Goal: Obtain resource: Download file/media

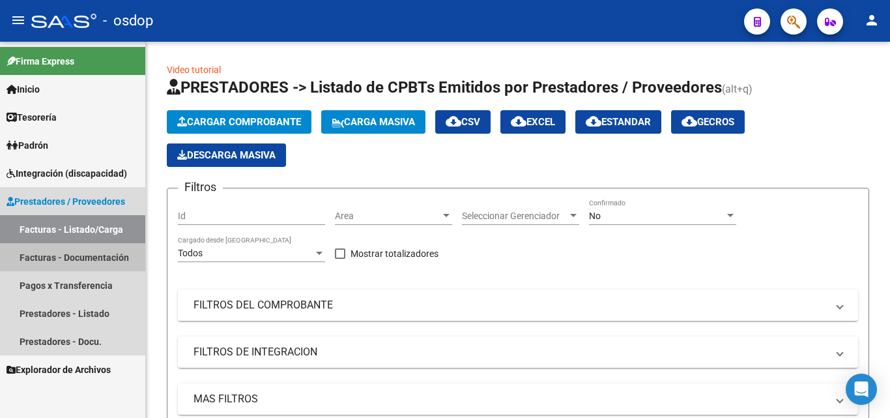
click at [92, 257] on link "Facturas - Documentación" at bounding box center [72, 257] width 145 height 28
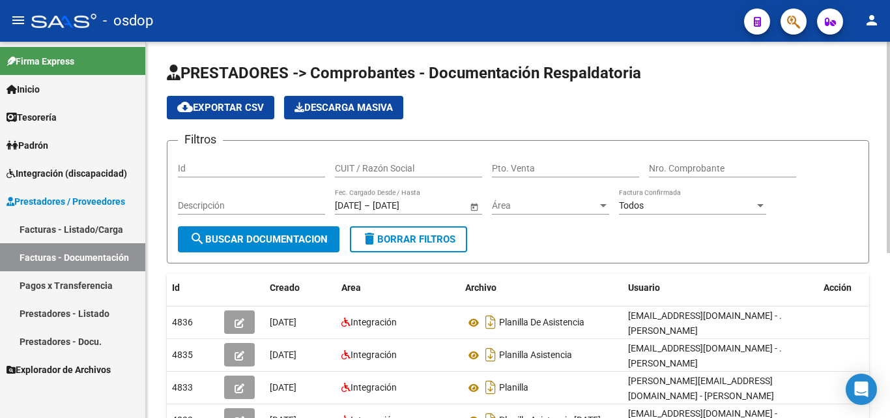
click at [344, 175] on div "CUIT / Razón Social" at bounding box center [408, 164] width 147 height 26
click at [348, 173] on input "CUIT / Razón Social" at bounding box center [408, 168] width 147 height 11
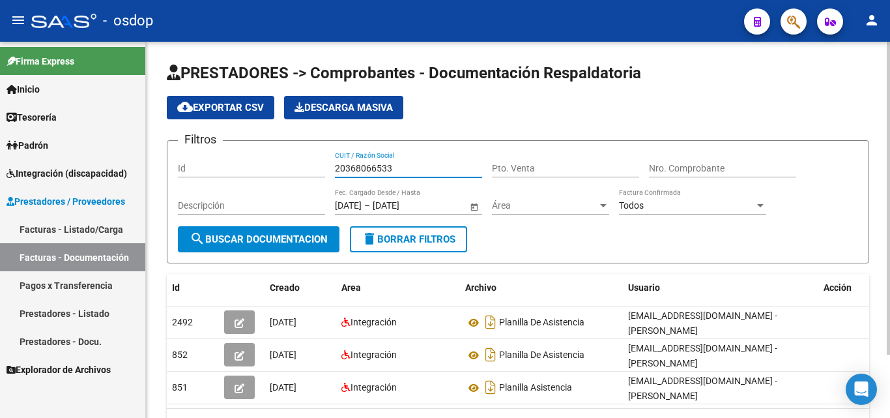
click at [384, 161] on div "20368066533 CUIT / Razón Social" at bounding box center [408, 164] width 147 height 26
click at [381, 168] on input "20368066533" at bounding box center [408, 168] width 147 height 11
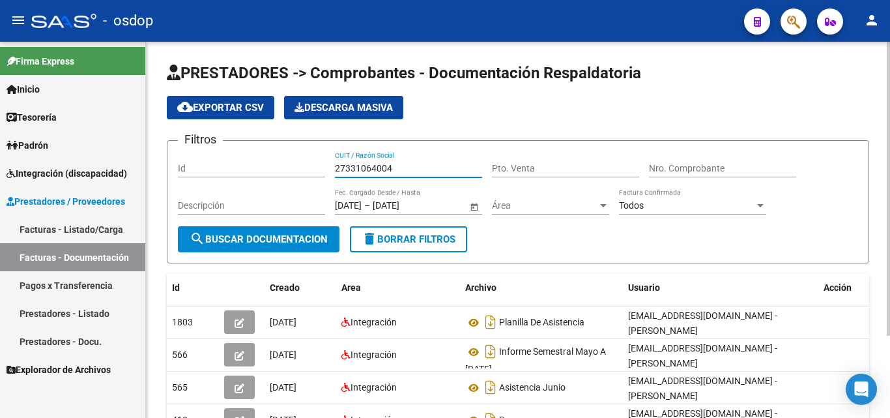
click at [369, 167] on input "27331064004" at bounding box center [408, 168] width 147 height 11
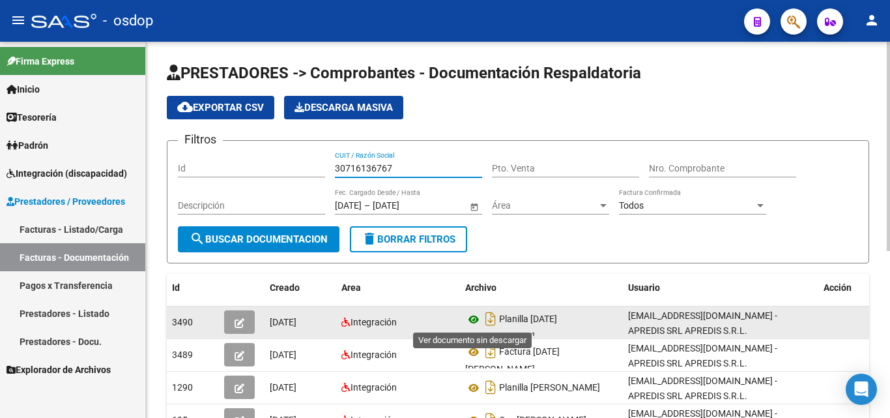
click at [472, 321] on icon at bounding box center [473, 320] width 17 height 16
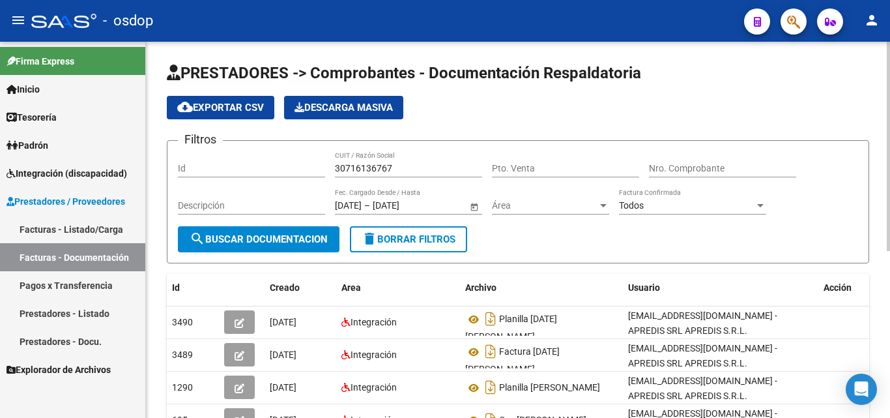
click at [370, 160] on div "30716136767 CUIT / Razón Social" at bounding box center [408, 164] width 147 height 26
click at [364, 171] on input "30716136767" at bounding box center [408, 168] width 147 height 11
click at [363, 171] on input "30716136767" at bounding box center [408, 168] width 147 height 11
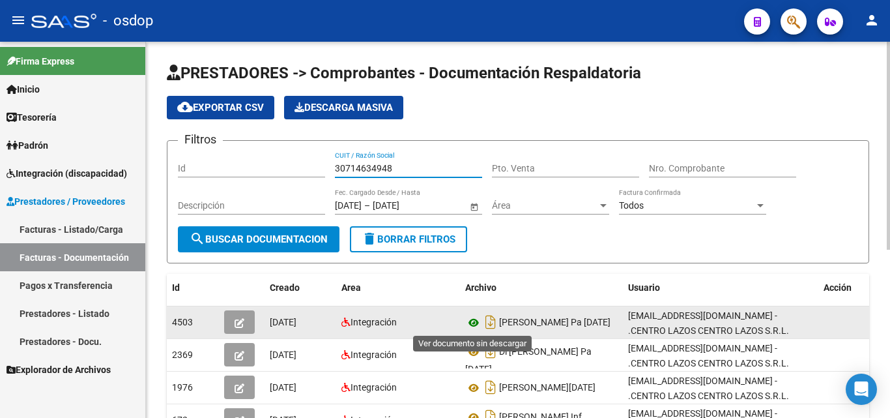
click at [477, 326] on icon at bounding box center [473, 323] width 17 height 16
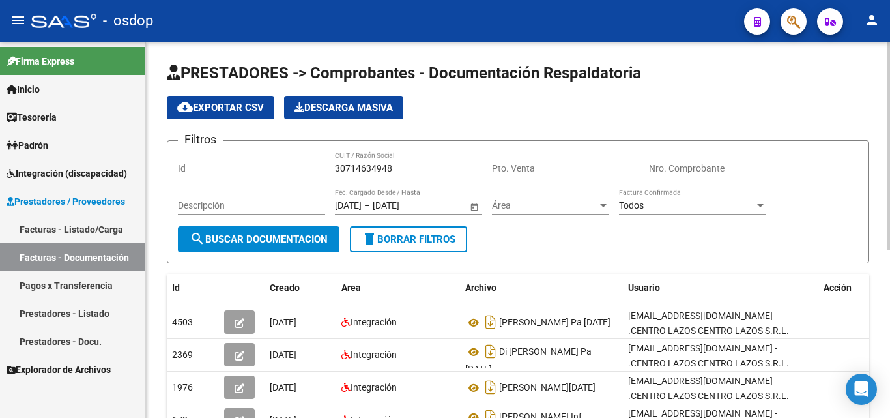
click at [373, 163] on input "30714634948" at bounding box center [408, 168] width 147 height 11
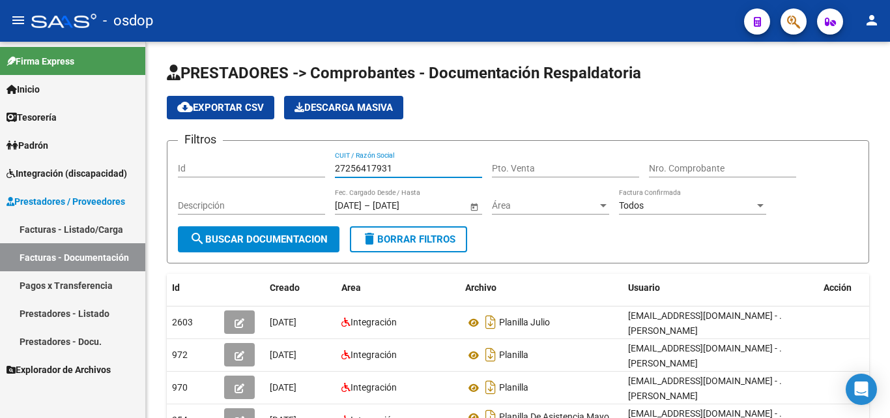
type input "27256417931"
